Goal: Task Accomplishment & Management: Complete application form

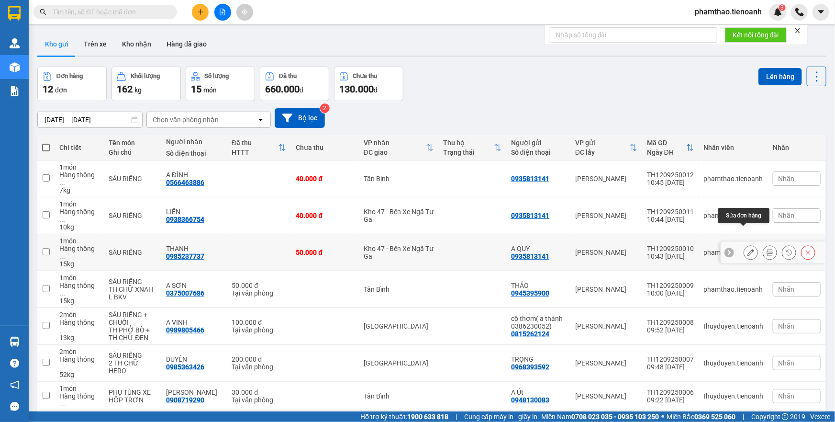
click at [747, 249] on icon at bounding box center [750, 252] width 7 height 7
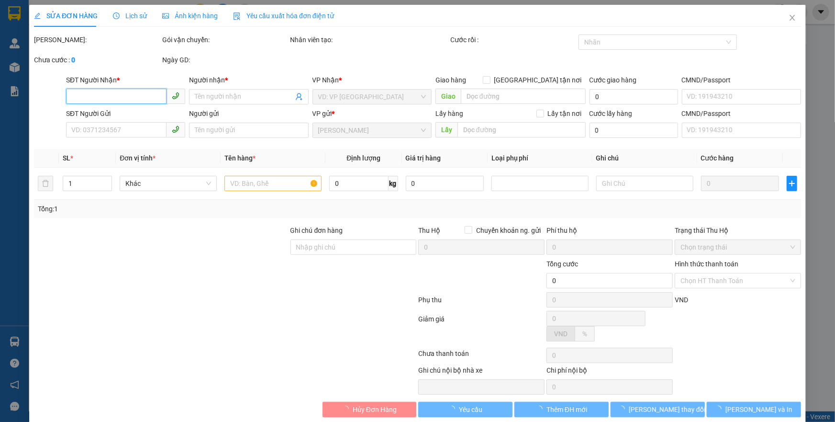
type input "0985237737"
type input "THANH"
type input "0935813141"
type input "A QUÝ"
type input "50.000"
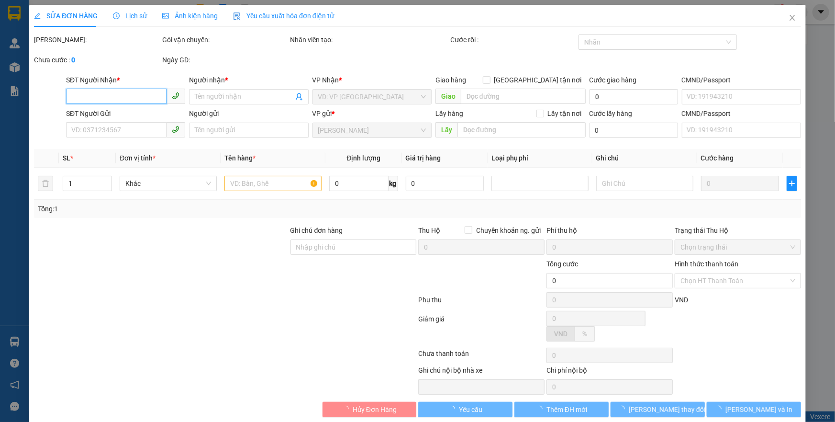
type input "50.000"
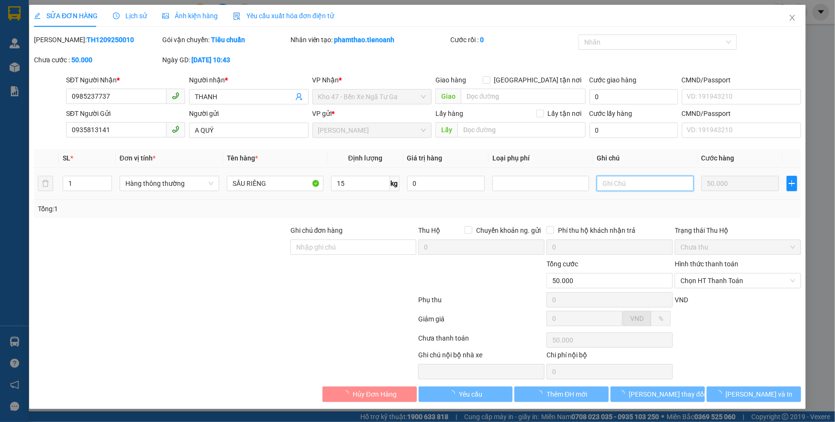
click at [608, 183] on input "text" at bounding box center [645, 183] width 97 height 15
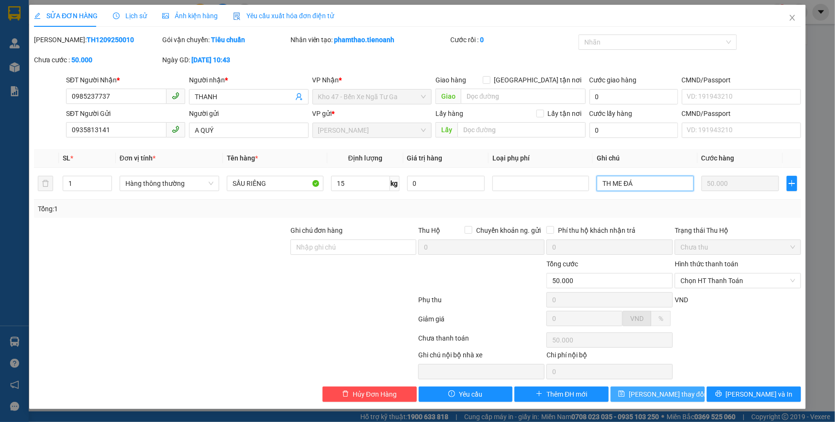
type input "TH ME ĐÁ"
click at [669, 390] on span "[PERSON_NAME] thay đổi" at bounding box center [667, 394] width 77 height 11
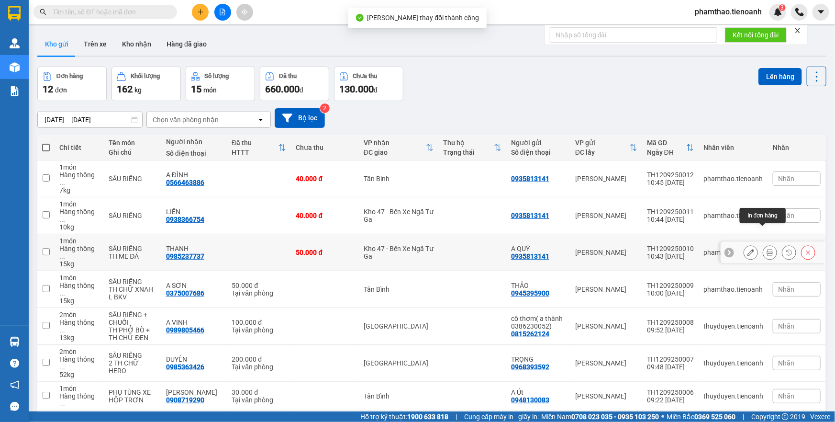
click at [763, 244] on button at bounding box center [769, 252] width 13 height 17
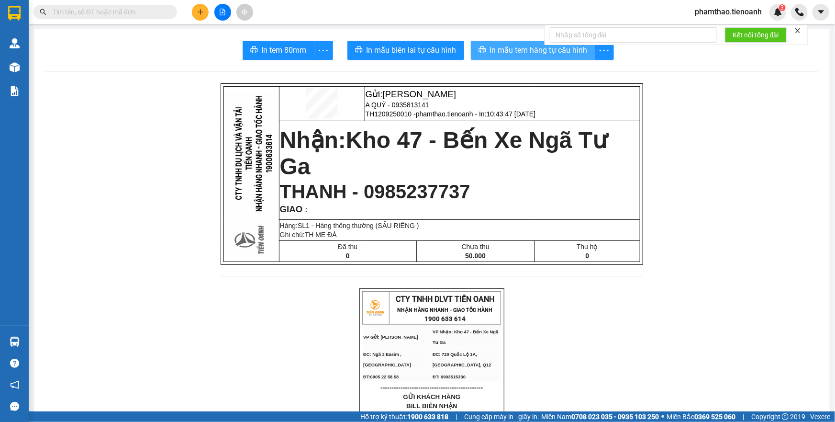
click at [557, 52] on span "In mẫu tem hàng tự cấu hình" at bounding box center [539, 50] width 98 height 12
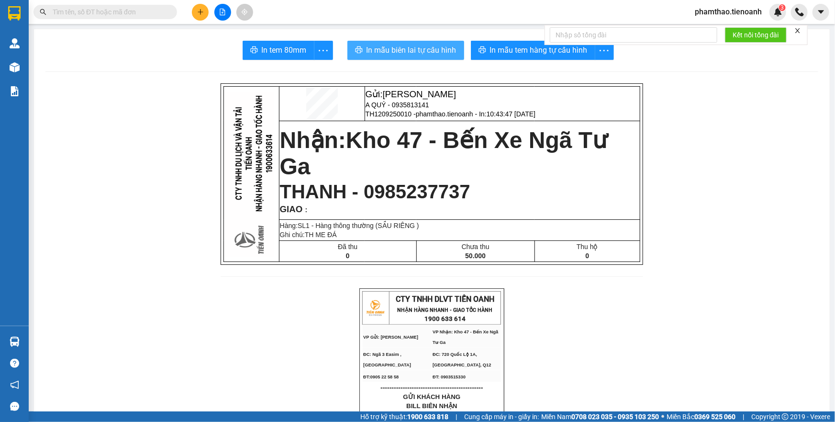
click at [416, 50] on span "In mẫu biên lai tự cấu hình" at bounding box center [411, 50] width 90 height 12
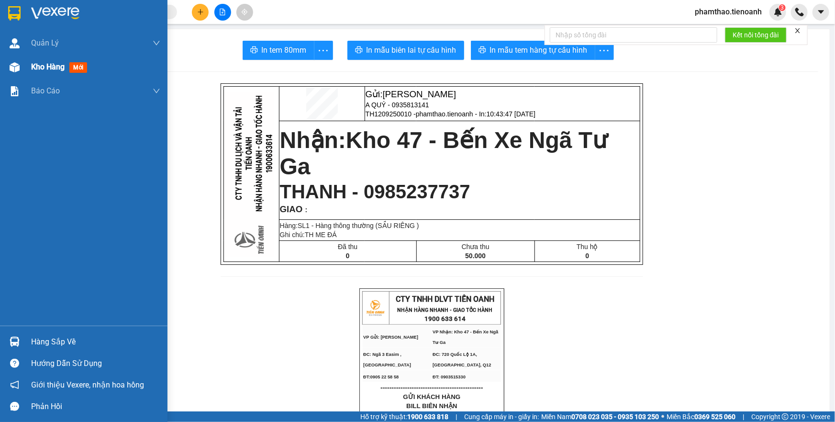
drag, startPoint x: 26, startPoint y: 67, endPoint x: 54, endPoint y: 66, distance: 28.3
click at [27, 67] on div "Kho hàng mới" at bounding box center [83, 67] width 167 height 24
click at [42, 67] on span "Kho hàng" at bounding box center [47, 66] width 33 height 9
click at [54, 66] on span "Kho hàng" at bounding box center [47, 66] width 33 height 9
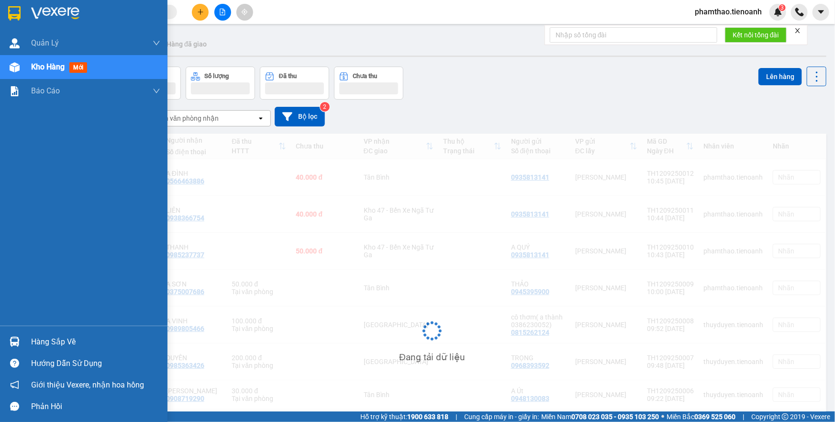
drag, startPoint x: 72, startPoint y: 65, endPoint x: 114, endPoint y: 77, distance: 43.6
click at [72, 65] on span "mới" at bounding box center [78, 67] width 18 height 11
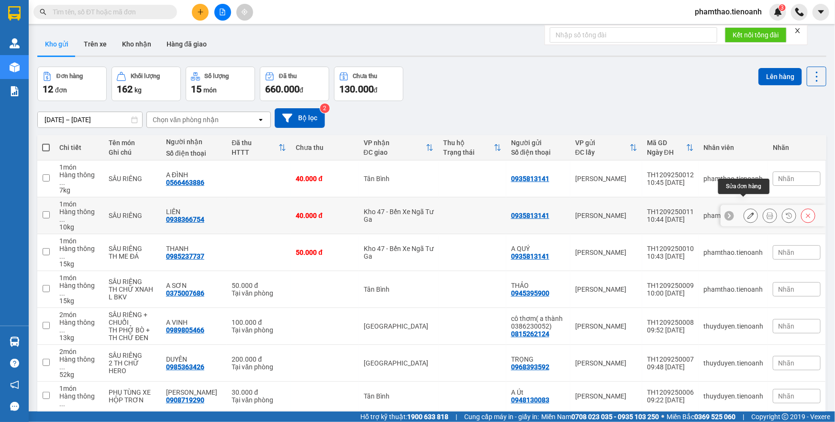
click at [744, 207] on button at bounding box center [750, 215] width 13 height 17
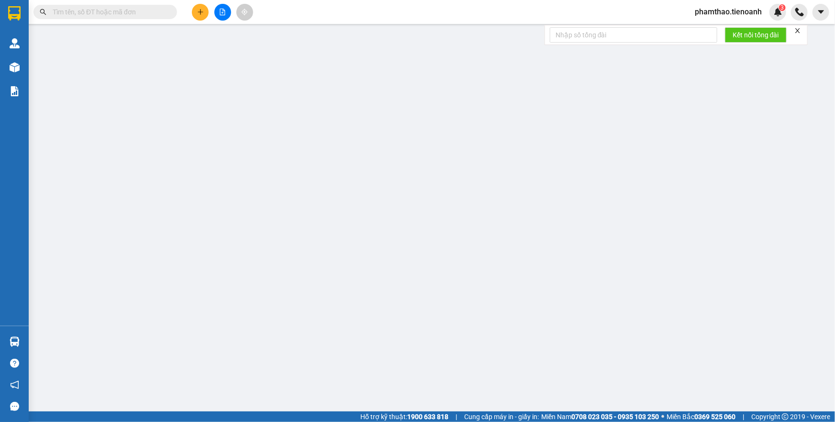
type input "0938366754"
type input "LIÊN"
type input "0935813141"
type input "40.000"
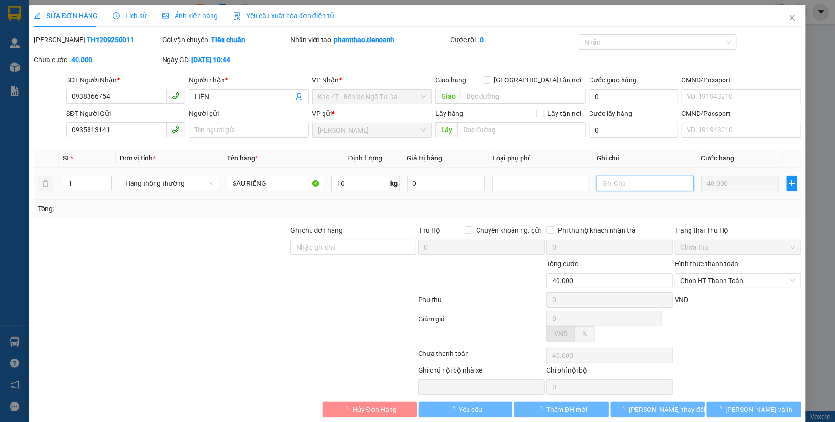
click at [680, 184] on input "text" at bounding box center [645, 183] width 97 height 15
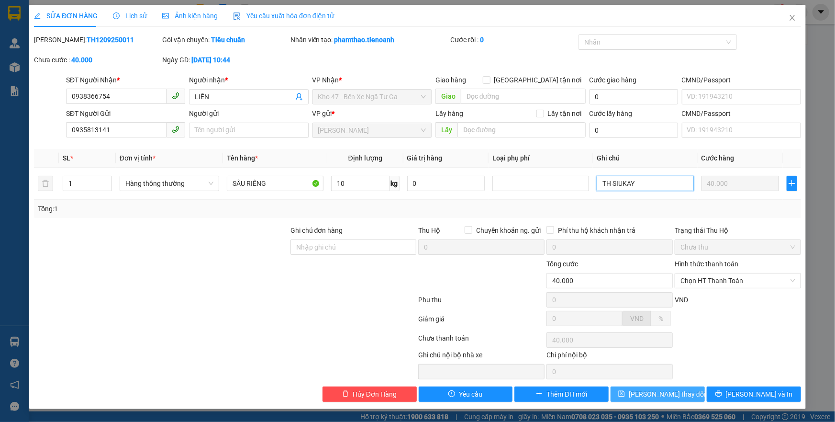
type input "TH SIUKAY"
drag, startPoint x: 667, startPoint y: 391, endPoint x: 624, endPoint y: 345, distance: 62.6
click at [666, 390] on span "[PERSON_NAME] thay đổi" at bounding box center [667, 394] width 77 height 11
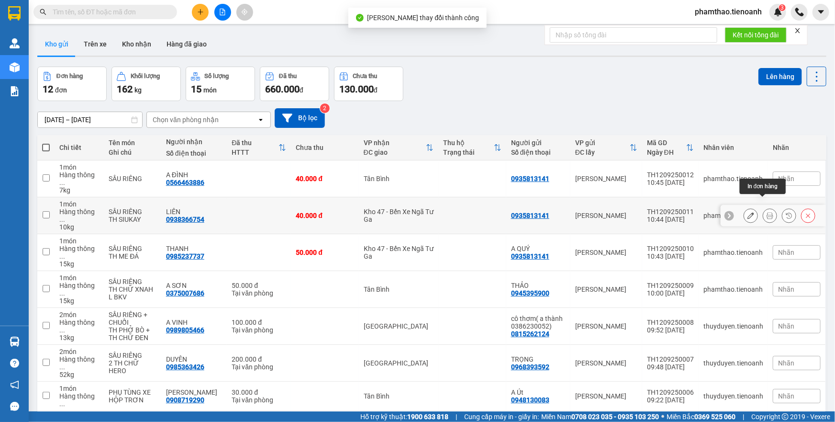
click at [766, 212] on icon at bounding box center [769, 215] width 7 height 7
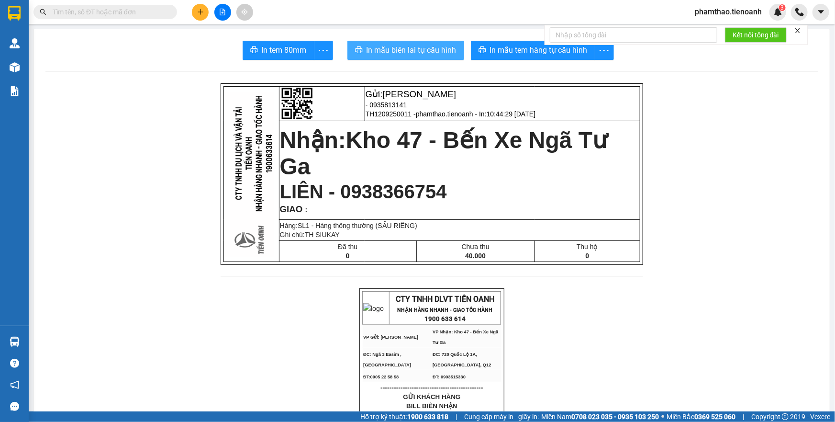
click at [427, 56] on button "In mẫu biên lai tự cấu hình" at bounding box center [405, 50] width 117 height 19
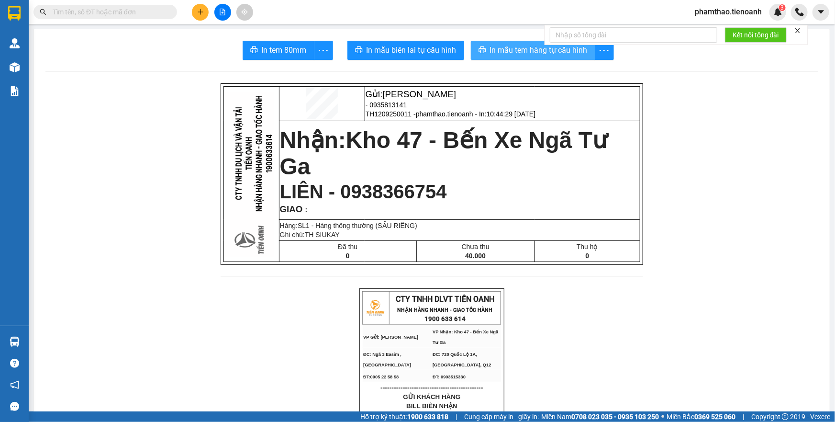
click at [522, 56] on span "In mẫu tem hàng tự cấu hình" at bounding box center [539, 50] width 98 height 12
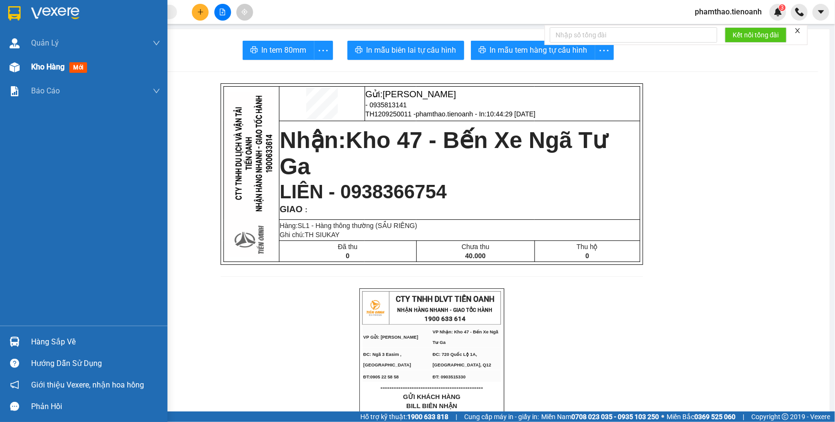
drag, startPoint x: 45, startPoint y: 74, endPoint x: 61, endPoint y: 67, distance: 17.8
click at [46, 73] on div "Kho hàng mới" at bounding box center [95, 67] width 129 height 24
click at [61, 67] on span "Kho hàng" at bounding box center [47, 66] width 33 height 9
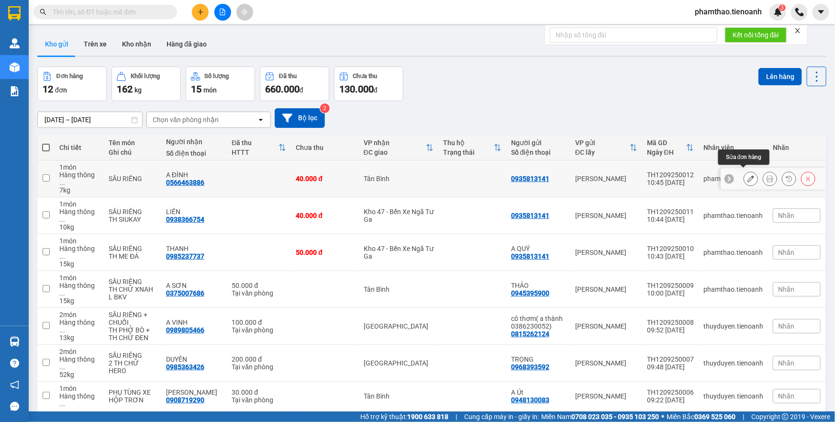
click at [747, 175] on icon at bounding box center [750, 178] width 7 height 7
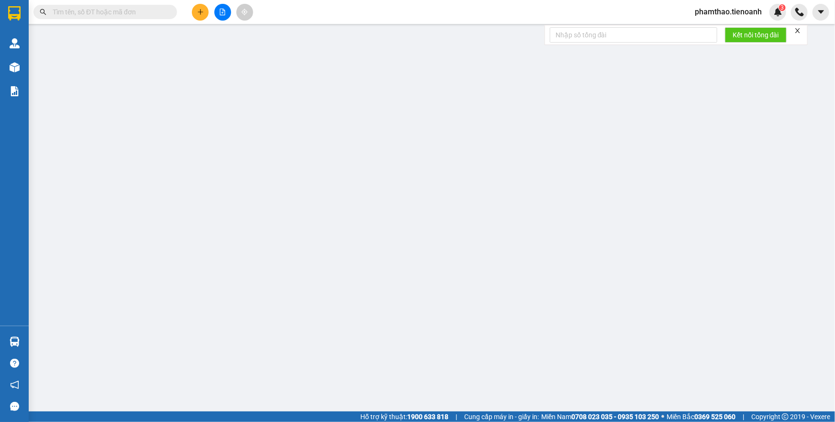
type input "0566463886"
type input "A ĐÌNH"
type input "0935813141"
type input "40.000"
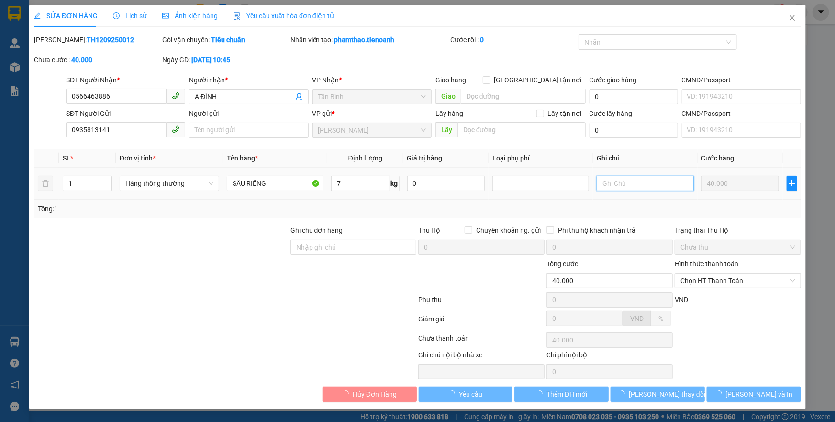
click at [631, 186] on input "text" at bounding box center [645, 183] width 97 height 15
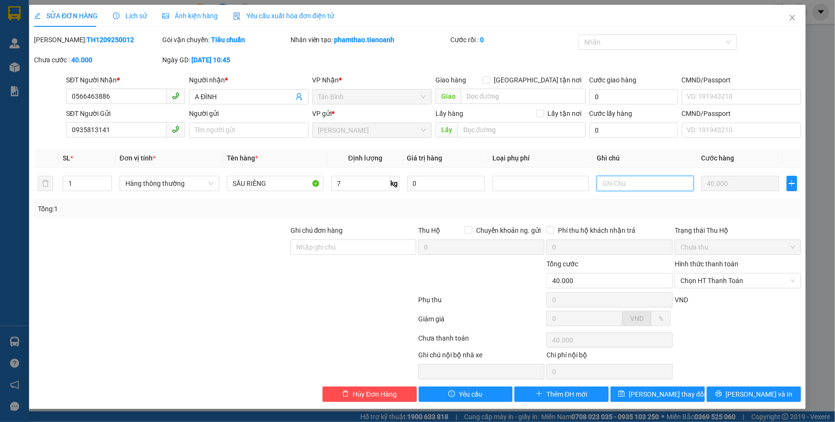
type input "M"
type input "TH MỲ HẢO HẢO"
drag, startPoint x: 633, startPoint y: 390, endPoint x: 619, endPoint y: 368, distance: 26.5
click at [633, 390] on button "[PERSON_NAME] thay đổi" at bounding box center [658, 393] width 94 height 15
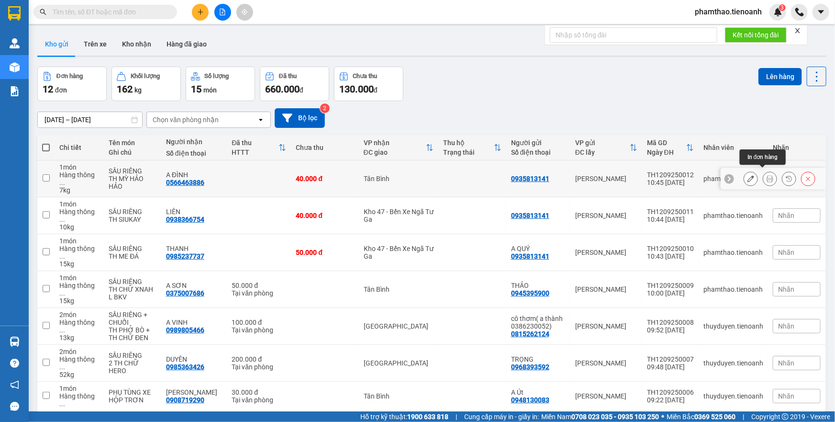
click at [766, 175] on icon at bounding box center [769, 178] width 7 height 7
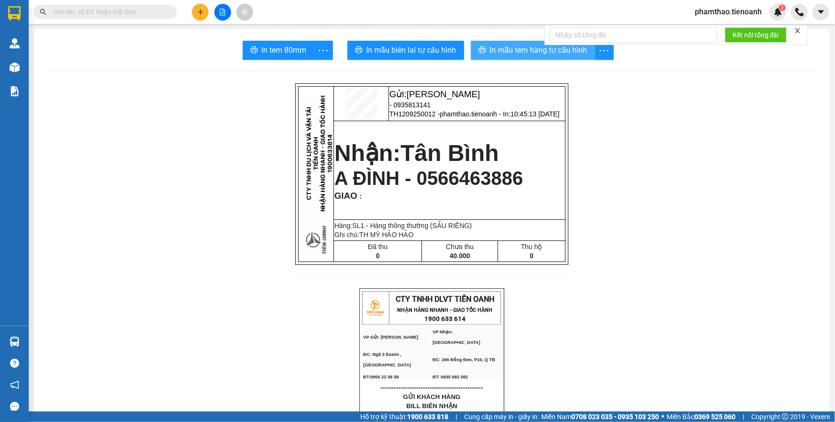
click at [484, 44] on button "In mẫu tem hàng tự cấu hình" at bounding box center [533, 50] width 124 height 19
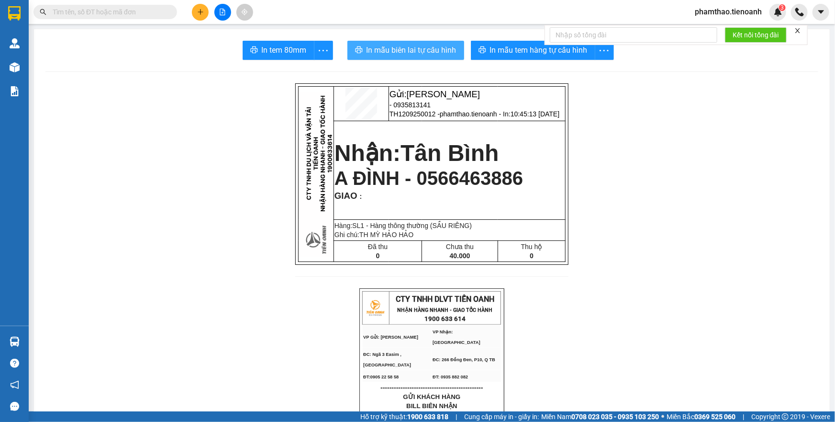
click at [416, 57] on button "In mẫu biên lai tự cấu hình" at bounding box center [405, 50] width 117 height 19
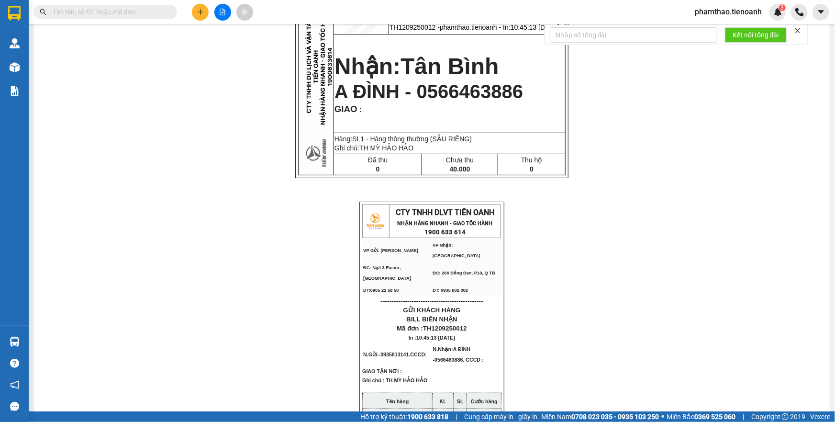
click at [180, 6] on div at bounding box center [93, 12] width 187 height 14
click at [163, 14] on input "text" at bounding box center [109, 12] width 113 height 11
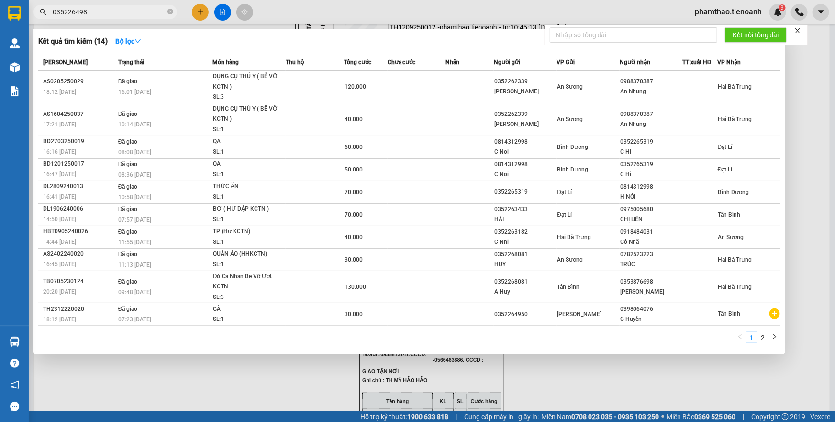
type input "0352264980"
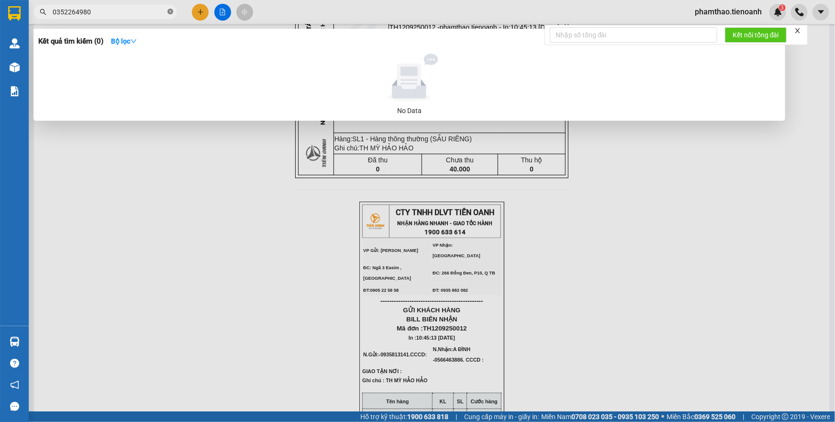
click at [172, 11] on icon "close-circle" at bounding box center [170, 12] width 6 height 6
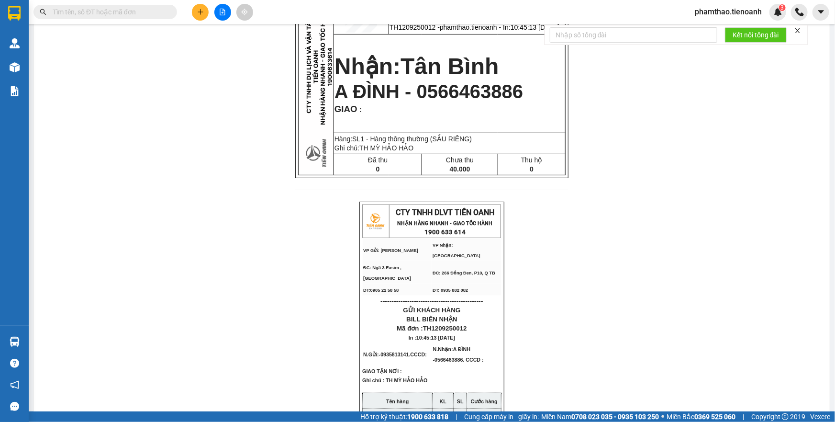
click at [741, 7] on span "phamthao.tienoanh" at bounding box center [728, 12] width 82 height 12
click at [730, 26] on span "Đăng xuất" at bounding box center [732, 29] width 62 height 11
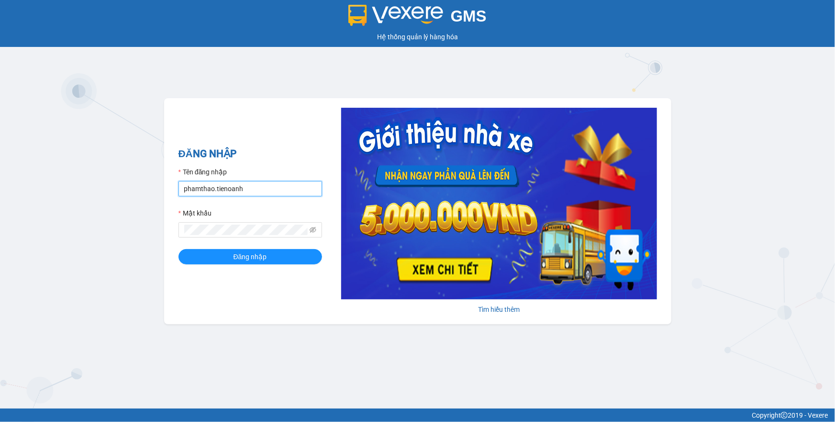
click at [274, 182] on input "phamthao.tienoanh" at bounding box center [250, 188] width 144 height 15
type input "thuyduyen.tienoanh"
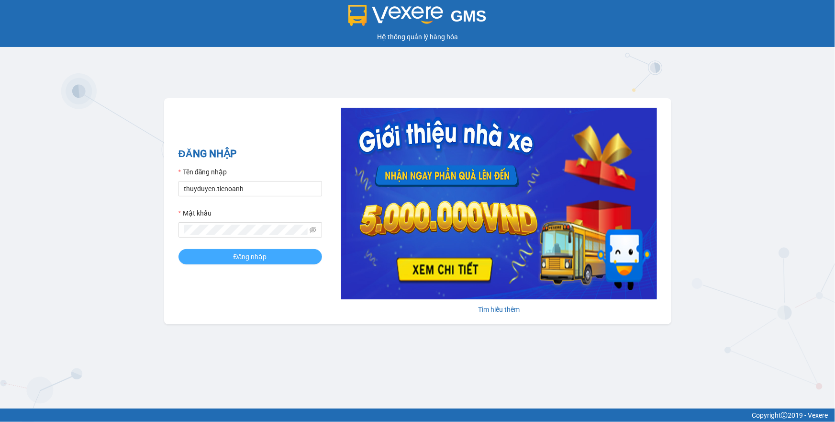
click at [311, 263] on button "Đăng nhập" at bounding box center [250, 256] width 144 height 15
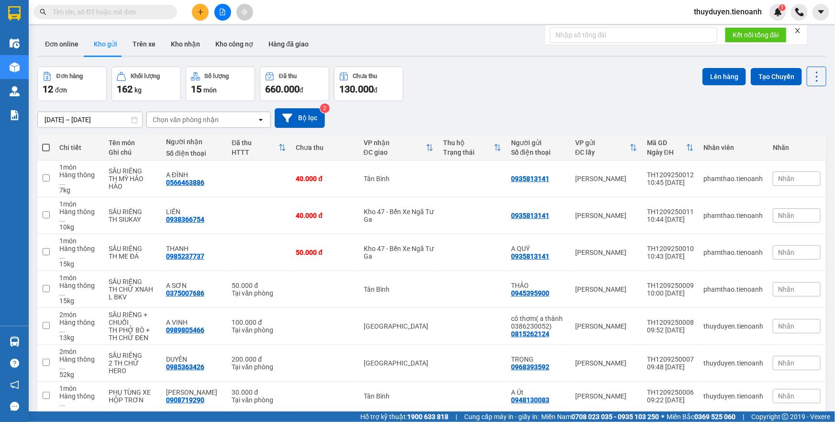
click at [201, 14] on icon "plus" at bounding box center [200, 12] width 7 height 7
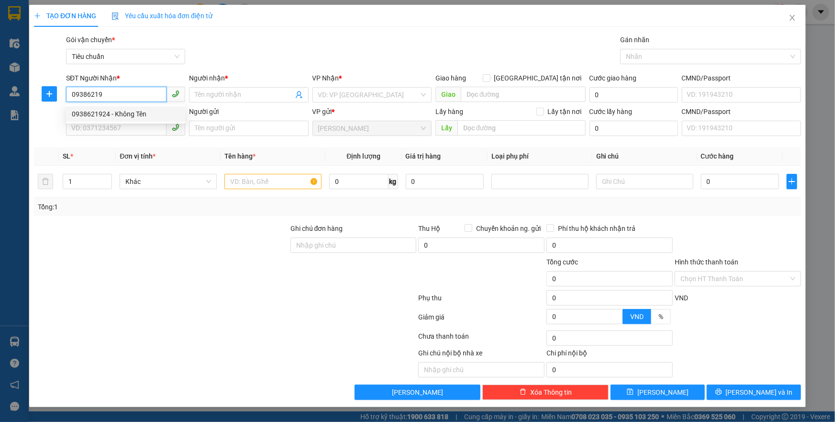
click at [130, 117] on div "0938621924 - Không Tên" at bounding box center [126, 114] width 108 height 11
type input "0938621924"
type input "Không Tên"
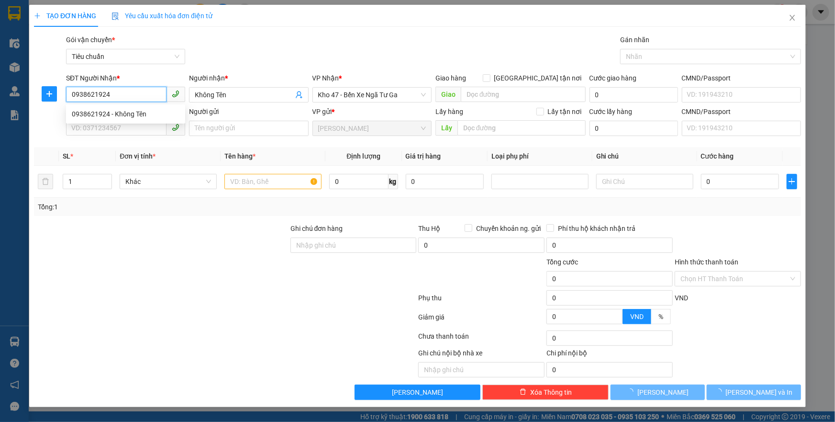
type input "180.000"
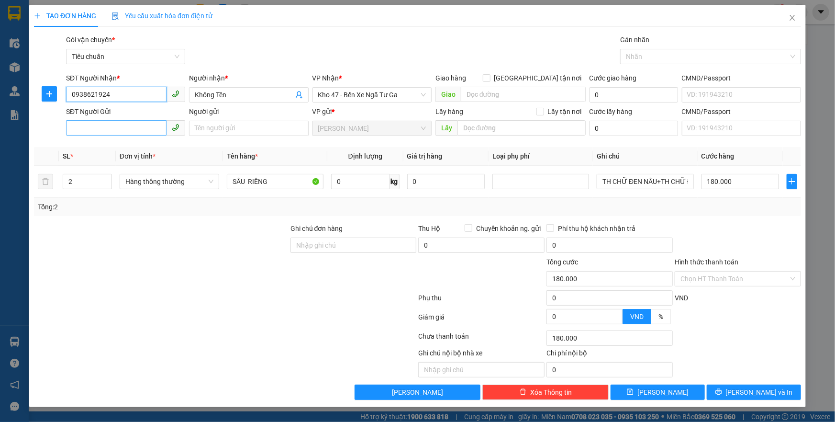
type input "0938621924"
click at [139, 123] on input "SĐT Người Gửi" at bounding box center [116, 127] width 100 height 15
click at [129, 152] on div "0703881479 - C Diễm" at bounding box center [126, 147] width 108 height 11
type input "0703881479"
type input "C Diễm"
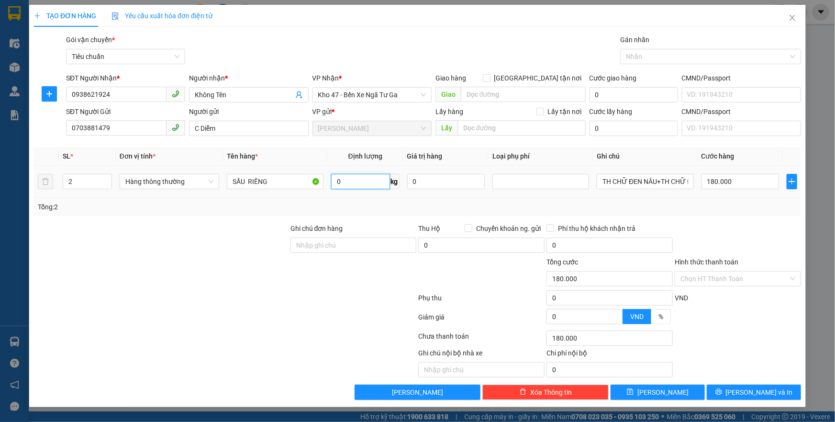
click at [346, 181] on input "0" at bounding box center [360, 181] width 59 height 15
type input "37"
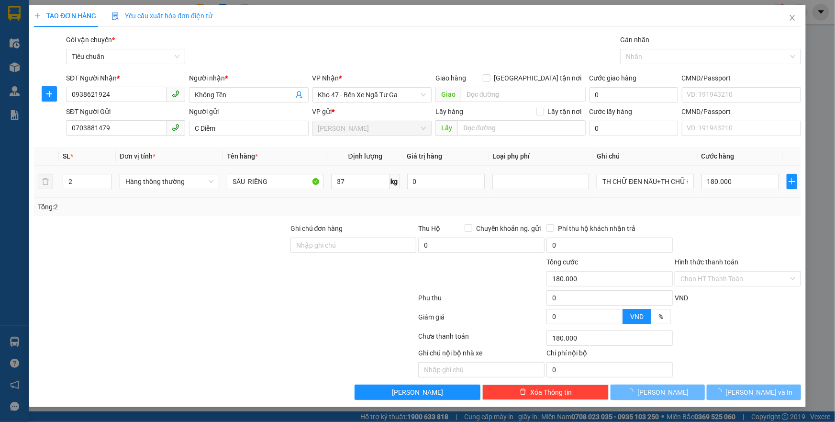
click at [351, 191] on td "37 kg" at bounding box center [365, 182] width 76 height 32
type input "80.000"
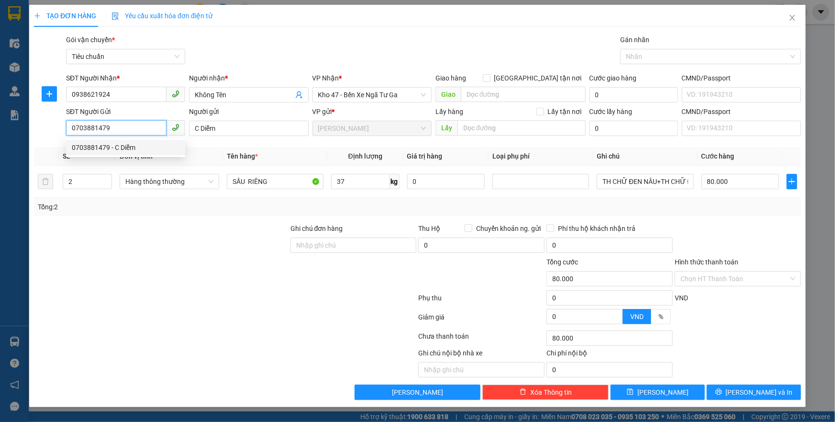
click at [140, 132] on input "0703881479" at bounding box center [116, 127] width 100 height 15
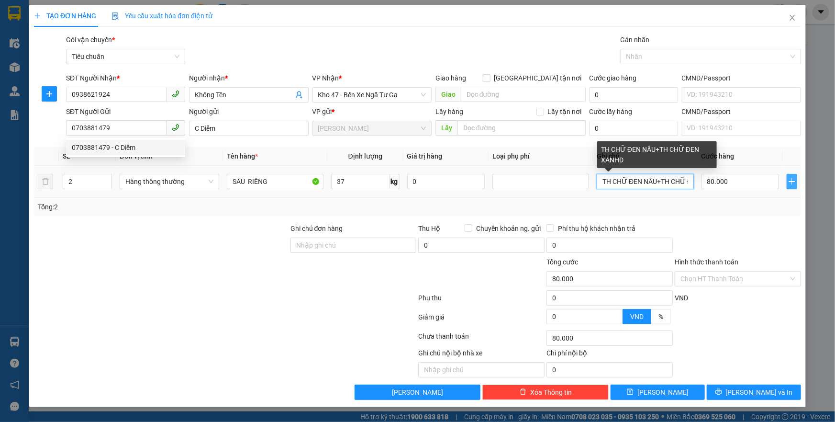
scroll to position [0, 36]
drag, startPoint x: 615, startPoint y: 178, endPoint x: 788, endPoint y: 182, distance: 173.7
click at [788, 182] on tr "2 Hàng thông thường SẦU RIÊNG 37 kg 0 TH CHỮ ĐEN NÂU+TH CHỮ ĐEN XANHD 80.000" at bounding box center [417, 182] width 767 height 32
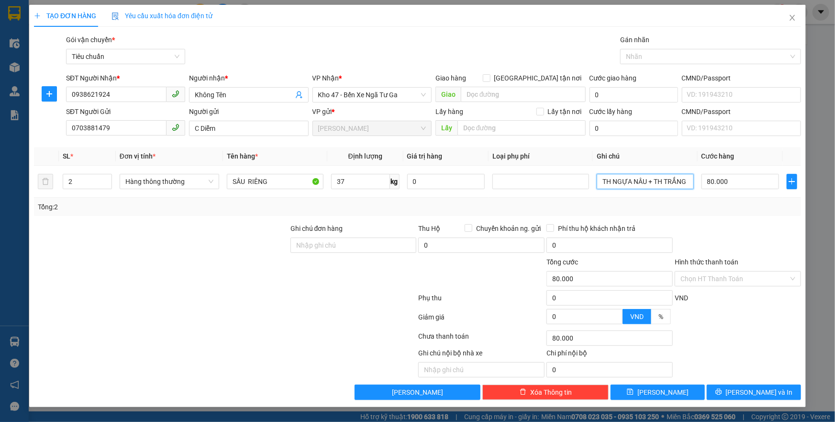
scroll to position [0, 0]
type input "TH NGỰA NÂU + TH TRẮNG"
click at [757, 178] on input "80.000" at bounding box center [740, 181] width 78 height 15
type input "1"
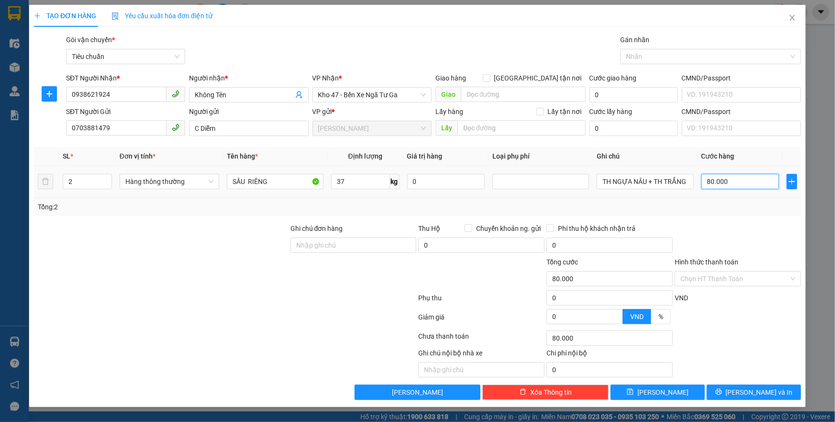
type input "1"
type input "16"
type input "160"
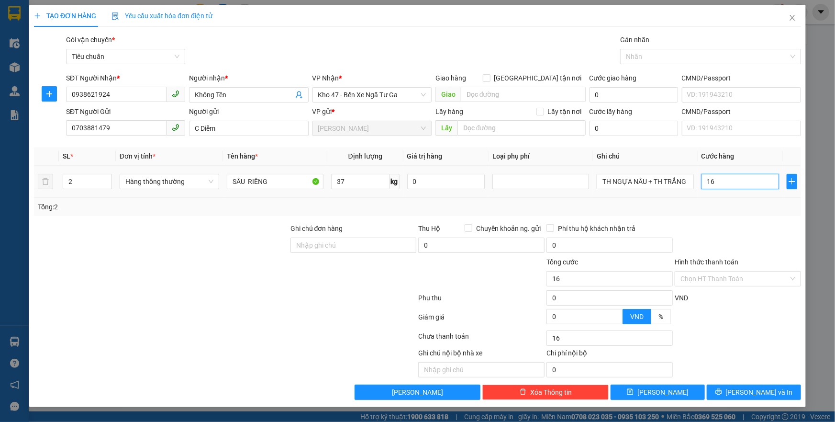
type input "160"
type input "160.000"
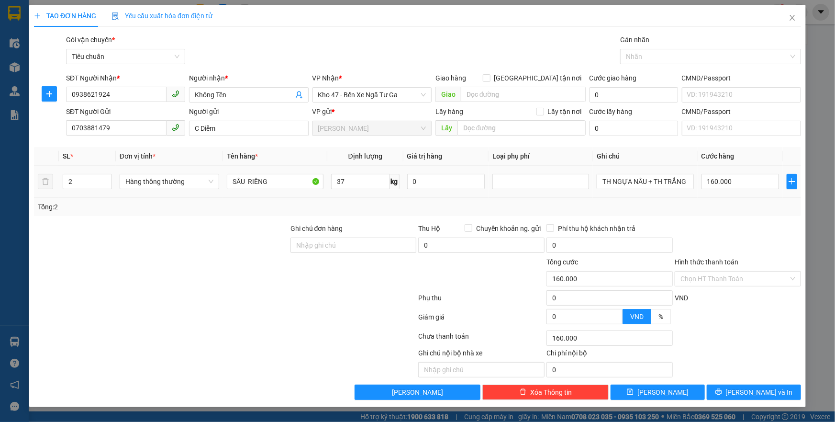
click at [758, 210] on div "Tổng: 2" at bounding box center [417, 206] width 759 height 11
click at [737, 384] on button "[PERSON_NAME] và In" at bounding box center [754, 391] width 94 height 15
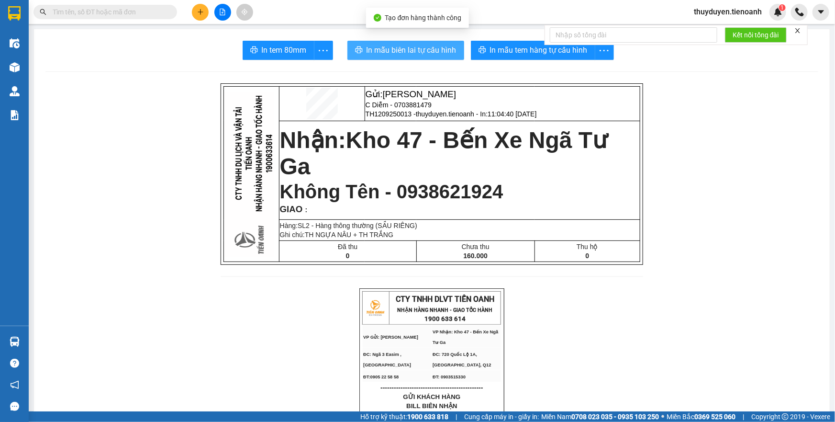
click at [401, 51] on span "In mẫu biên lai tự cấu hình" at bounding box center [411, 50] width 90 height 12
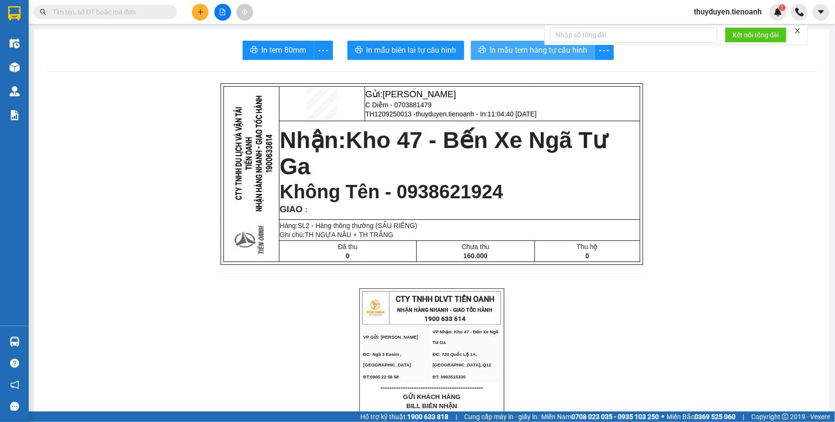
click at [540, 57] on button "In mẫu tem hàng tự cấu hình" at bounding box center [533, 50] width 124 height 19
click at [196, 6] on button at bounding box center [200, 12] width 17 height 17
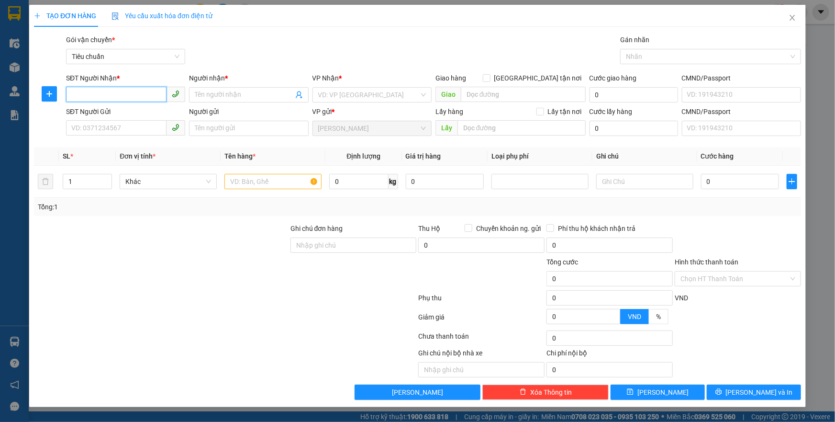
click at [153, 89] on input "SĐT Người Nhận *" at bounding box center [116, 94] width 100 height 15
click at [153, 90] on input "SĐT Người Nhận *" at bounding box center [116, 94] width 100 height 15
type input "0338762308"
click at [151, 110] on div "0338762308 - CHỊ OANH" at bounding box center [126, 114] width 108 height 11
type input "CHỊ OANH"
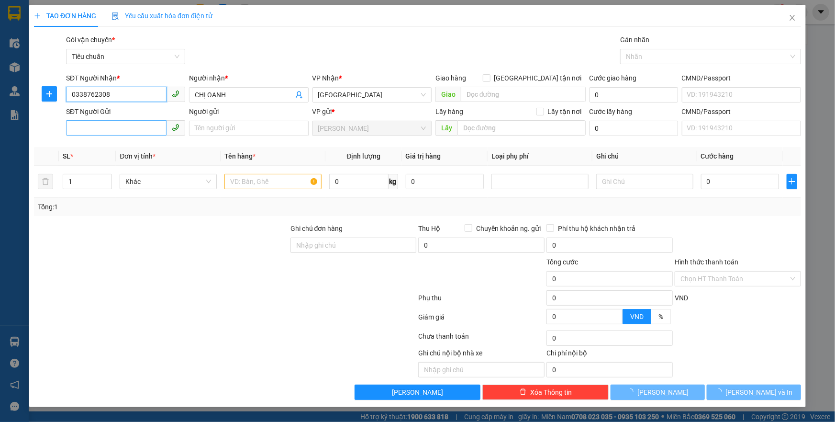
type input "60.000"
type input "0338762308"
click at [131, 127] on input "SĐT Người Gửi" at bounding box center [116, 127] width 100 height 15
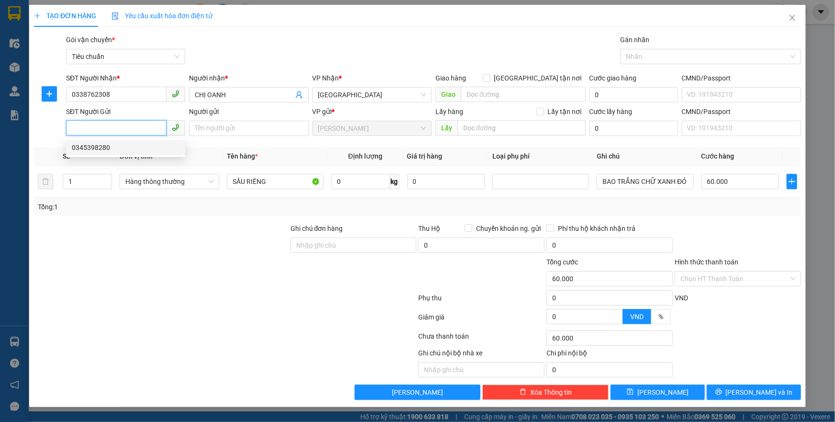
click at [123, 144] on div "0345398280" at bounding box center [126, 147] width 108 height 11
type input "0345398280"
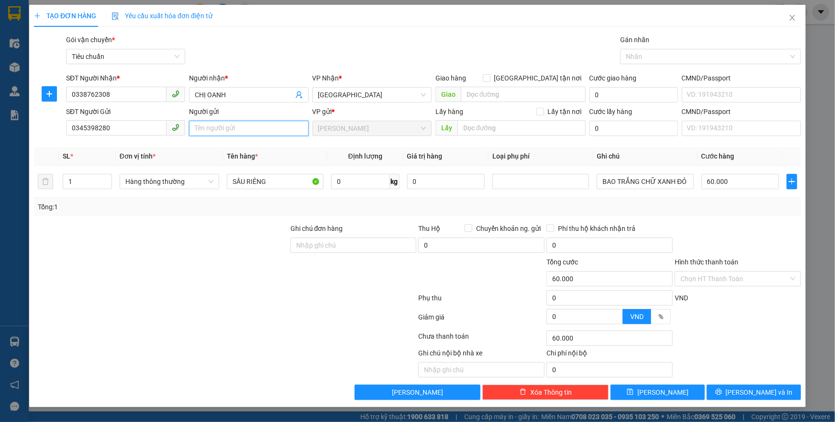
click at [209, 130] on input "Người gửi" at bounding box center [248, 128] width 119 height 15
type input "CHÚ HƯNG"
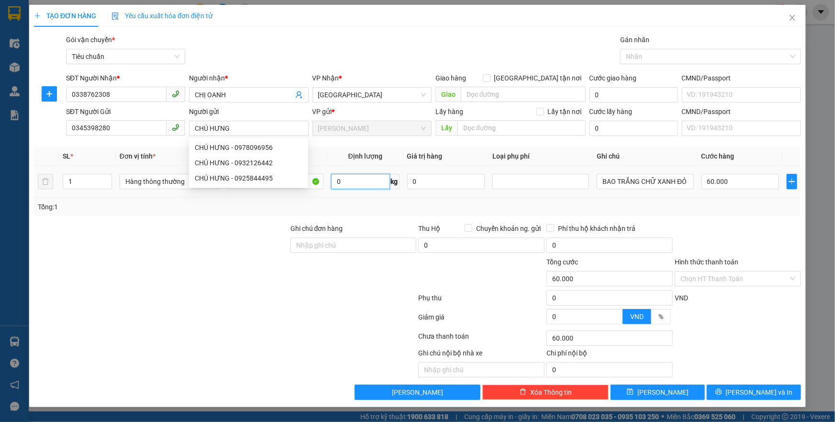
click at [363, 182] on input "0" at bounding box center [360, 181] width 59 height 15
type input "25"
click at [378, 203] on div "Tổng: 1" at bounding box center [417, 206] width 759 height 11
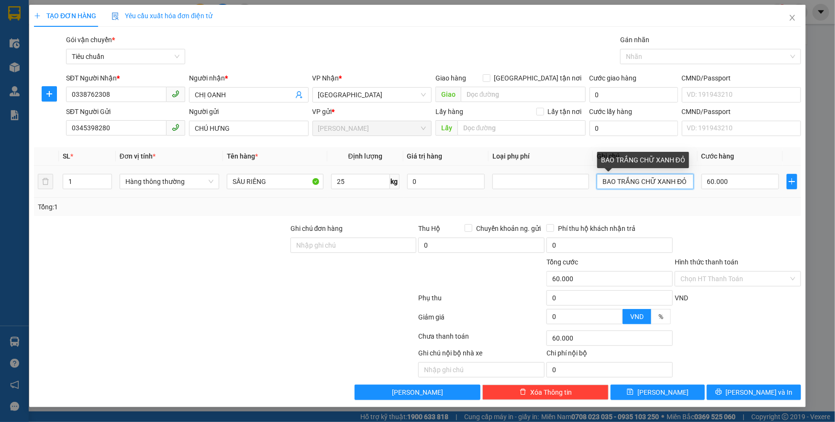
click at [657, 183] on input "BAO TRẮNG CHỮ XANH ĐỎ" at bounding box center [645, 181] width 97 height 15
type input "BAO TRẮNG CHỮ NPK XANH ĐỎ"
drag, startPoint x: 715, startPoint y: 208, endPoint x: 703, endPoint y: 198, distance: 15.3
click at [707, 201] on div "Tổng: 1" at bounding box center [417, 206] width 759 height 11
click at [727, 280] on input "Hình thức thanh toán" at bounding box center [734, 278] width 108 height 14
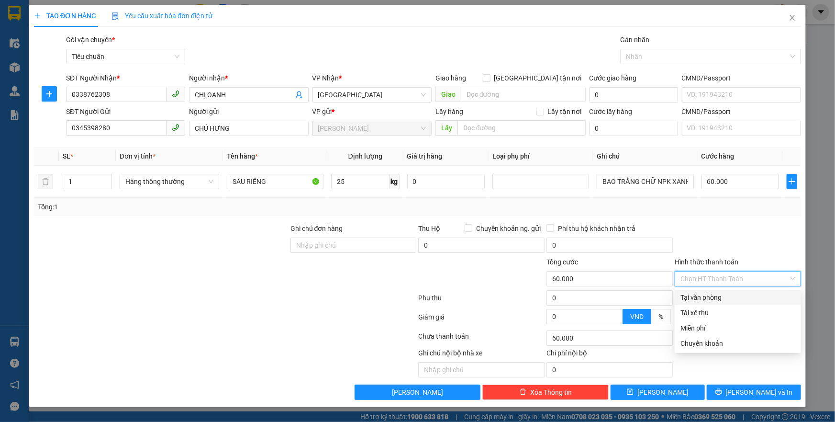
click at [720, 297] on div "Tại văn phòng" at bounding box center [737, 297] width 115 height 11
type input "0"
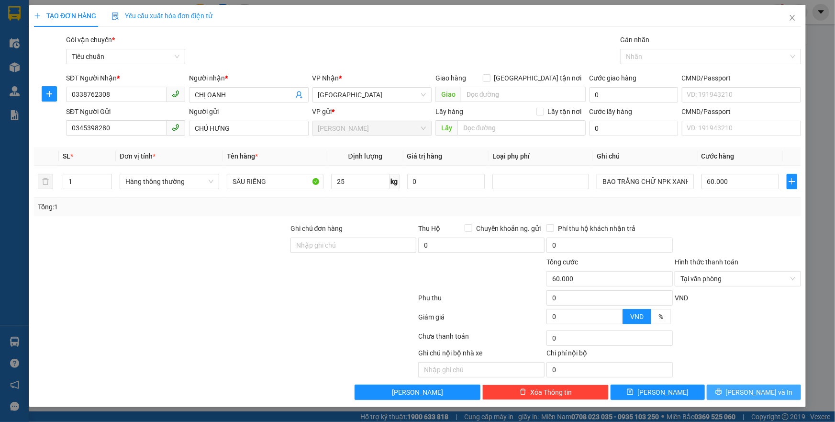
click at [722, 389] on icon "printer" at bounding box center [718, 391] width 7 height 7
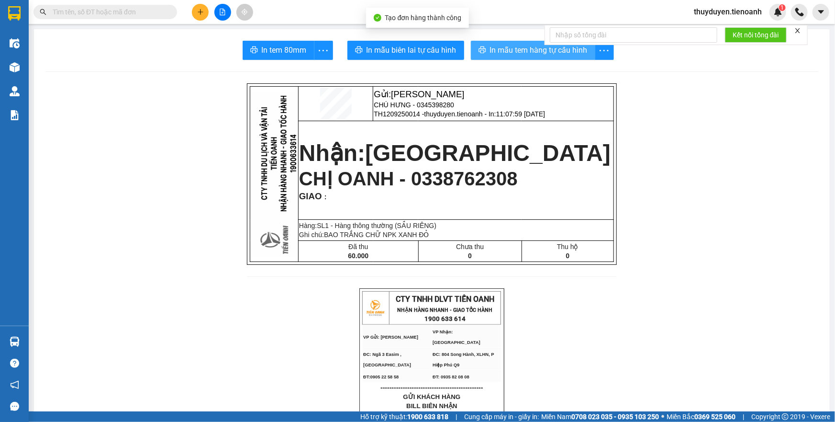
click at [478, 56] on button "In mẫu tem hàng tự cấu hình" at bounding box center [533, 50] width 124 height 19
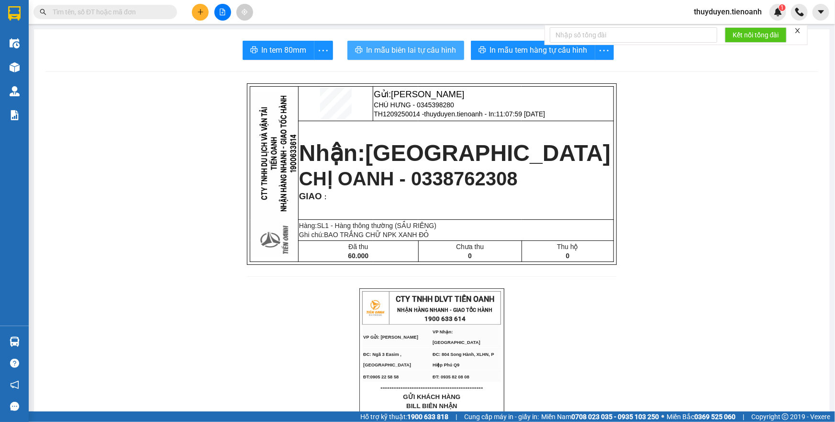
click at [437, 56] on span "In mẫu biên lai tự cấu hình" at bounding box center [411, 50] width 90 height 12
click at [201, 11] on icon "plus" at bounding box center [200, 12] width 7 height 7
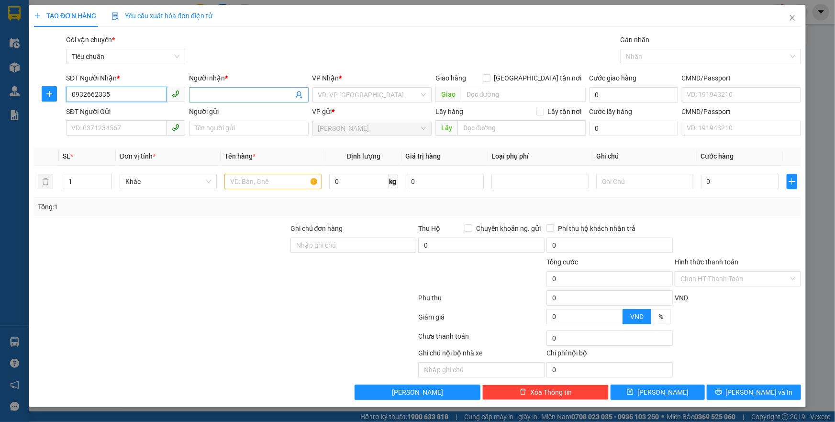
type input "0932662335"
click at [207, 95] on input "Người nhận *" at bounding box center [244, 94] width 98 height 11
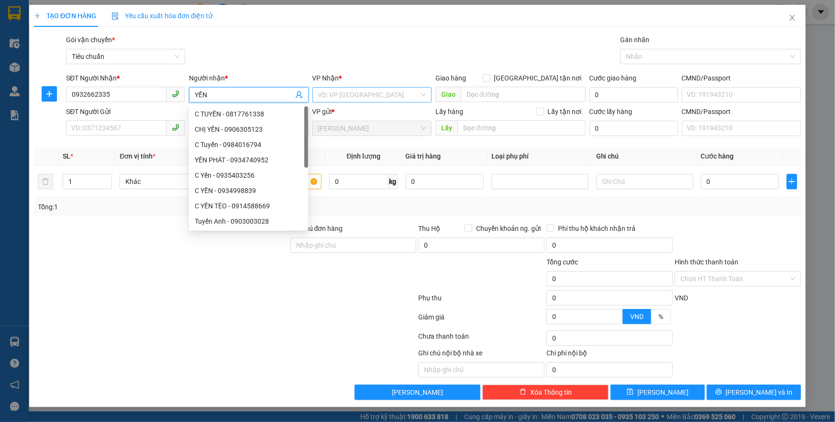
type input "YẾN"
click at [417, 91] on input "search" at bounding box center [368, 95] width 101 height 14
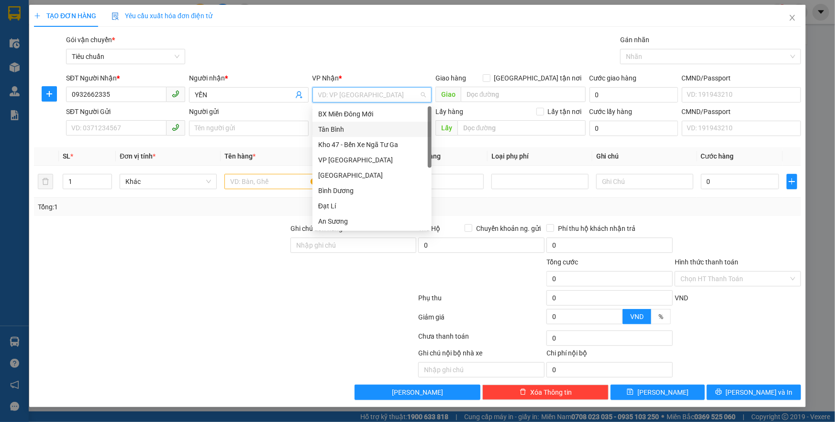
click at [342, 130] on div "Tân Bình" at bounding box center [372, 129] width 108 height 11
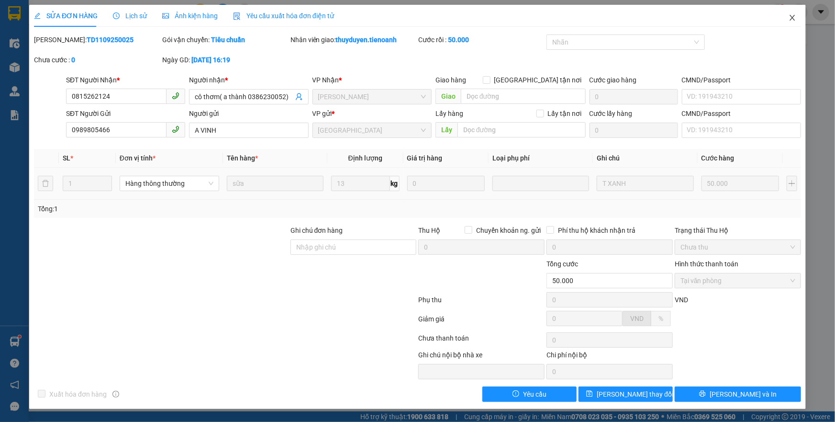
click at [792, 17] on icon "close" at bounding box center [792, 18] width 8 height 8
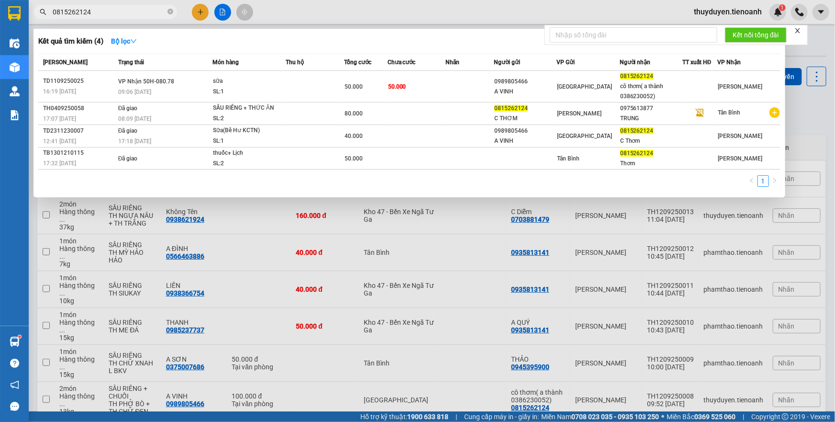
click at [119, 13] on input "0815262124" at bounding box center [109, 12] width 113 height 11
drag, startPoint x: 119, startPoint y: 13, endPoint x: 29, endPoint y: 13, distance: 90.4
click at [29, 13] on div "0815262124" at bounding box center [93, 12] width 187 height 14
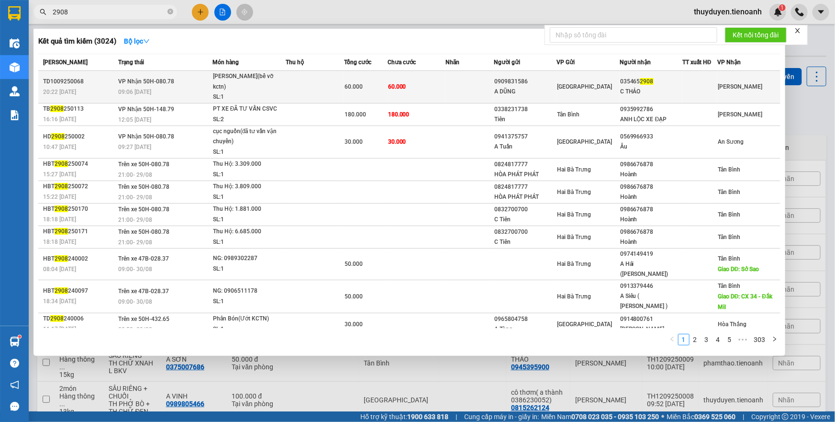
type input "2908"
click at [437, 75] on td "60.000" at bounding box center [417, 87] width 58 height 33
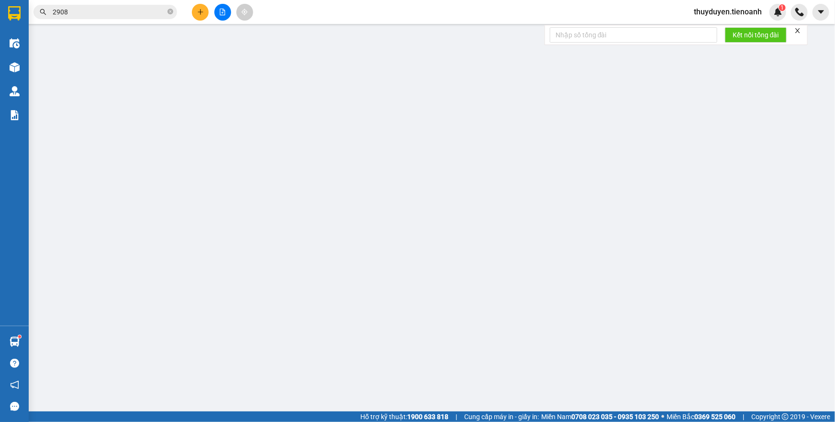
type input "0354652908"
type input "C THẢO"
type input "0909831586"
type input "A DŨNG"
type input "60.000"
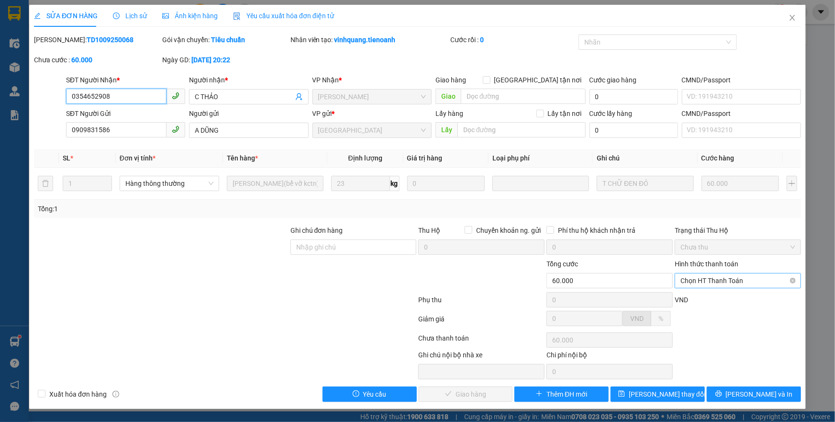
click at [710, 279] on span "Chọn HT Thanh Toán" at bounding box center [737, 280] width 115 height 14
click at [709, 295] on div "Tại văn phòng" at bounding box center [737, 299] width 115 height 11
type input "0"
click at [476, 396] on span "Lưu và Giao hàng" at bounding box center [483, 394] width 92 height 11
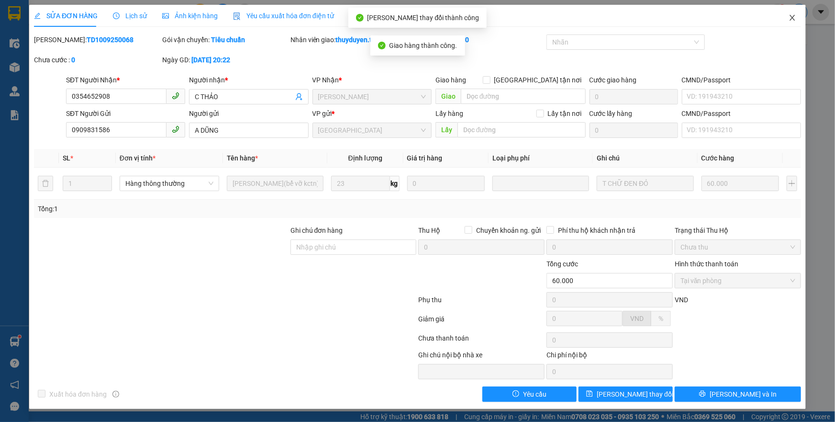
click at [794, 12] on span "Close" at bounding box center [792, 18] width 27 height 27
